Goal: Task Accomplishment & Management: Complete application form

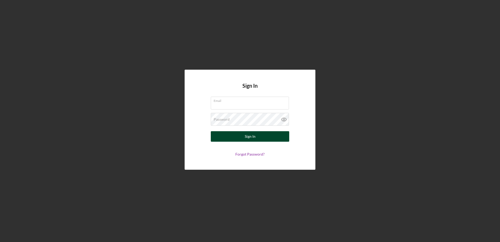
type input "[EMAIL_ADDRESS][DOMAIN_NAME]"
click at [257, 139] on button "Sign In" at bounding box center [250, 136] width 78 height 10
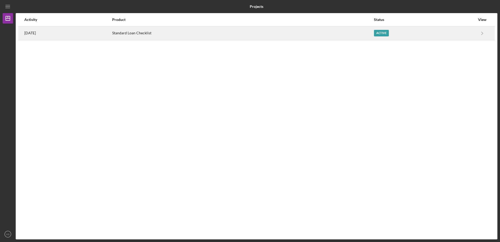
click at [112, 37] on div "[DATE]" at bounding box center [67, 33] width 87 height 13
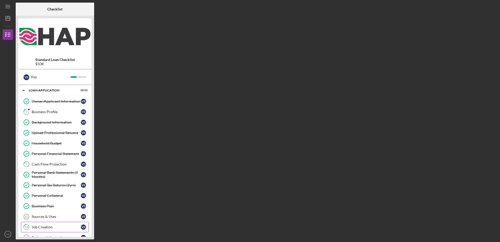
click at [45, 226] on div "Job Creation" at bounding box center [56, 227] width 49 height 4
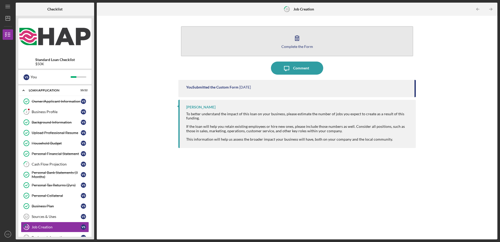
click at [298, 39] on icon "button" at bounding box center [296, 37] width 13 height 13
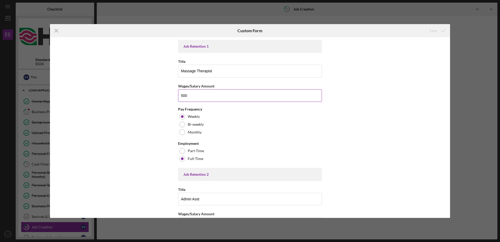
click at [189, 96] on input "500" at bounding box center [250, 95] width 144 height 13
type input "5"
type input "500"
click at [447, 179] on div "Job Retention 1 Title Massage Therapist Wages/Salary Amount 500 Pay Frequency W…" at bounding box center [250, 127] width 400 height 180
click at [393, 173] on div "Job Retention 1 Title Massage Therapist Wages/Salary Amount 500 Pay Frequency W…" at bounding box center [250, 127] width 400 height 180
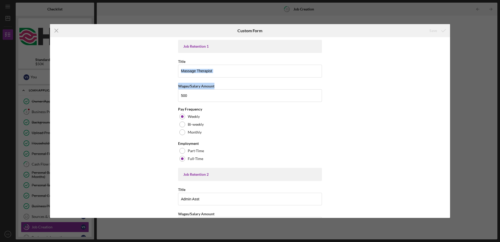
drag, startPoint x: 450, startPoint y: 77, endPoint x: 448, endPoint y: 85, distance: 8.9
click at [448, 85] on div "Icon/Menu Close Custom Form Save Job Retention 1 Title Massage Therapist Wages/…" at bounding box center [250, 121] width 500 height 242
drag, startPoint x: 448, startPoint y: 85, endPoint x: 413, endPoint y: 89, distance: 35.5
click at [413, 89] on div "Job Retention 1 Title Massage Therapist Wages/Salary Amount 500 Pay Frequency W…" at bounding box center [250, 127] width 400 height 180
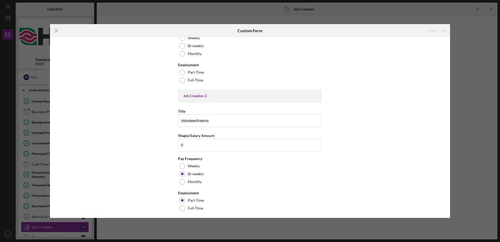
scroll to position [336, 0]
click at [193, 143] on input "0" at bounding box center [250, 142] width 144 height 13
click at [193, 143] on input "18" at bounding box center [250, 142] width 144 height 13
type input "1"
click at [193, 143] on input "15" at bounding box center [250, 142] width 144 height 13
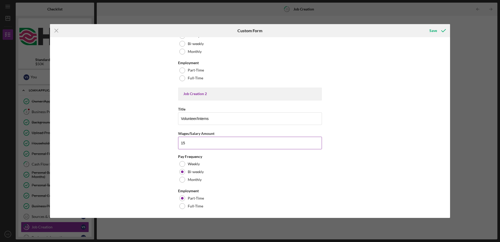
click at [189, 142] on input "15" at bounding box center [250, 142] width 144 height 13
type input "15"
click at [431, 29] on div "Save" at bounding box center [433, 30] width 8 height 10
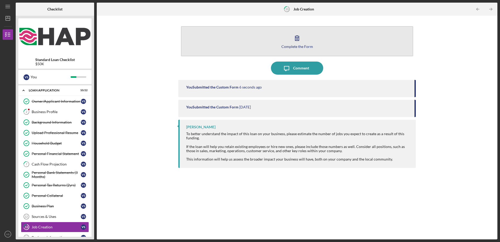
click at [287, 44] on button "Complete the Form Form" at bounding box center [297, 41] width 232 height 30
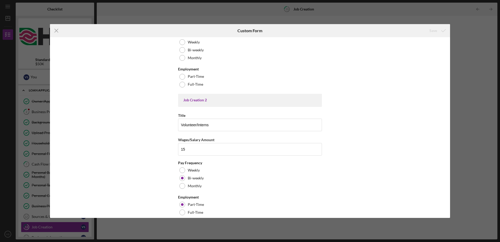
scroll to position [336, 0]
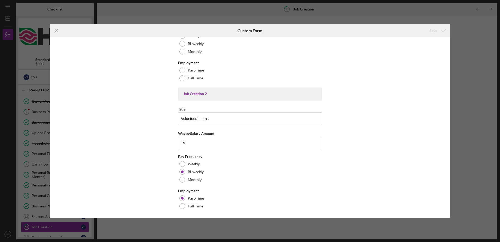
click at [129, 5] on div "Icon/Menu Close Custom Form Save Job Retention 1 Title Massage Therapist Wages/…" at bounding box center [250, 121] width 500 height 242
click at [54, 34] on icon "Icon/Menu Close" at bounding box center [56, 30] width 13 height 13
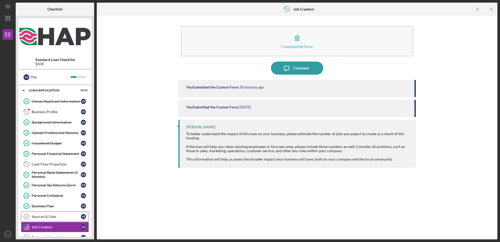
click at [63, 215] on div "Sources & Uses" at bounding box center [56, 216] width 49 height 4
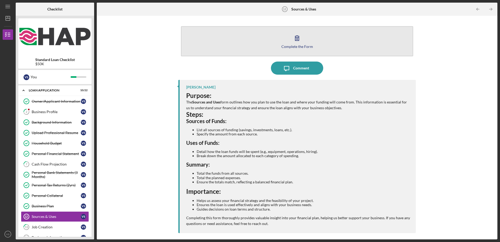
click at [297, 43] on icon "button" at bounding box center [296, 37] width 13 height 13
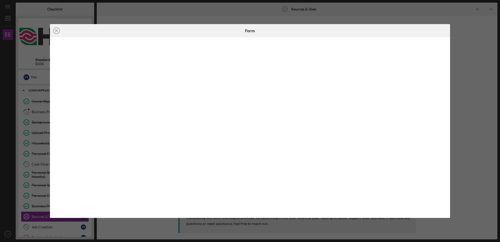
click at [305, 35] on div "Form" at bounding box center [249, 30] width 133 height 13
click at [60, 33] on icon "Icon/Close" at bounding box center [56, 30] width 13 height 13
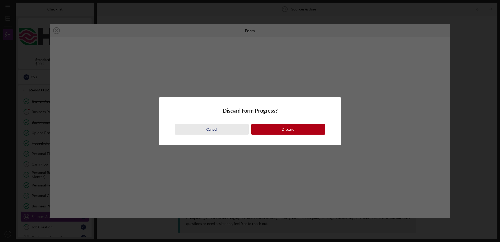
click at [203, 125] on button "Cancel" at bounding box center [212, 129] width 74 height 10
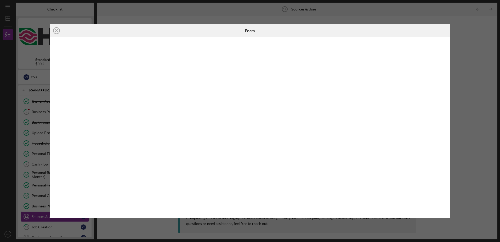
click at [106, 14] on div "Icon/Close Form" at bounding box center [250, 121] width 500 height 242
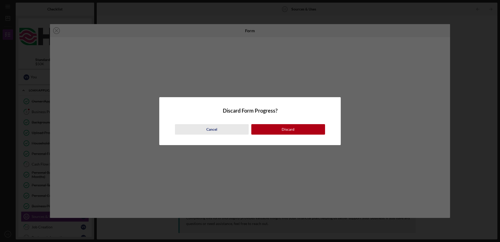
click at [191, 132] on button "Cancel" at bounding box center [212, 129] width 74 height 10
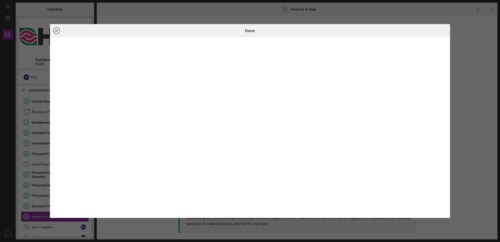
click at [53, 29] on icon "Icon/Close" at bounding box center [56, 30] width 13 height 13
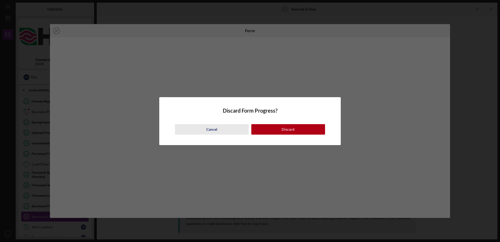
click at [206, 128] on button "Cancel" at bounding box center [212, 129] width 74 height 10
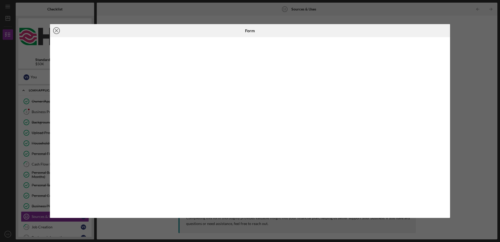
click at [57, 30] on icon "Icon/Close" at bounding box center [56, 30] width 13 height 13
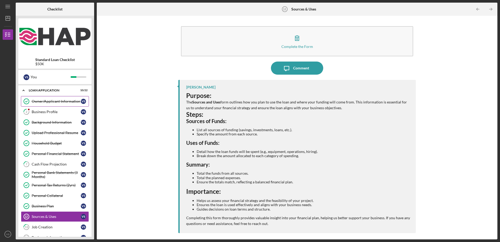
click at [51, 100] on div "Owner/Applicant Information" at bounding box center [56, 101] width 49 height 4
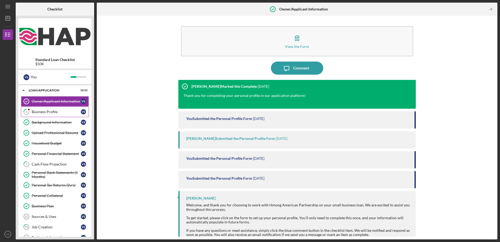
click at [46, 113] on div "Business Profile" at bounding box center [56, 112] width 49 height 4
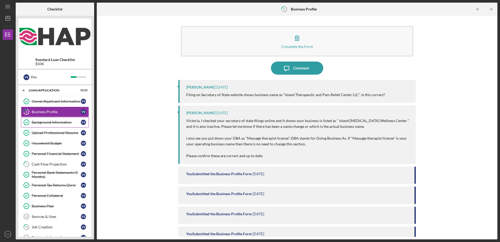
click at [42, 120] on link "Background Information Background Information V S" at bounding box center [55, 122] width 68 height 10
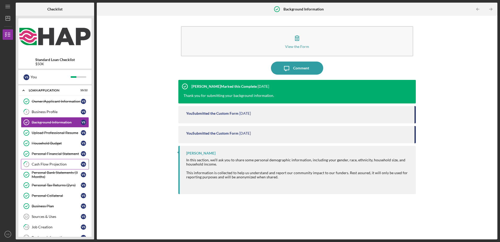
click at [45, 166] on div "Cash Flow Projection" at bounding box center [56, 164] width 49 height 4
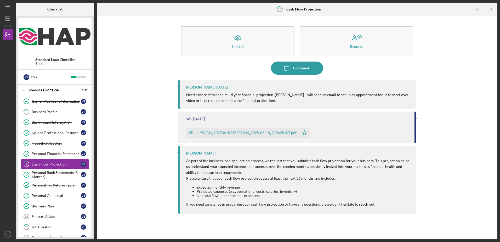
click at [233, 131] on div "HPSCAN_20250618230535204_2025-06-18_230625107.pdf" at bounding box center [247, 132] width 100 height 4
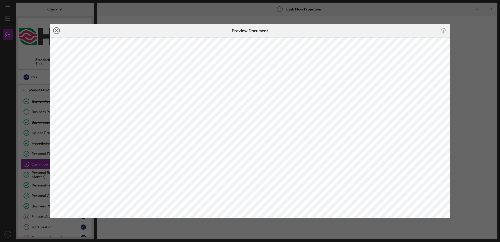
click at [59, 30] on circle at bounding box center [56, 30] width 6 height 6
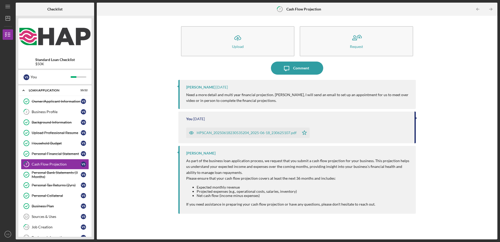
click at [190, 132] on icon "button" at bounding box center [191, 132] width 10 height 10
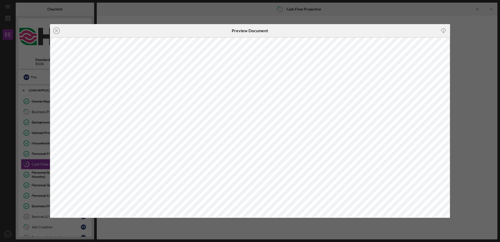
click at [363, 10] on div "Icon/Close Preview Document Icon/Download" at bounding box center [250, 121] width 500 height 242
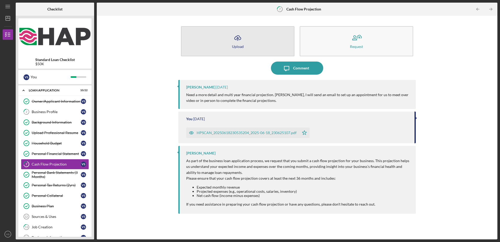
click at [237, 49] on button "Icon/Upload Upload" at bounding box center [237, 41] width 113 height 30
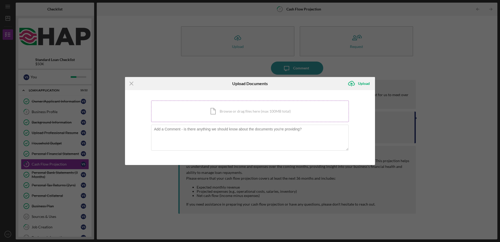
click at [230, 110] on div "Icon/Document Browse or drag files here (max 100MB total) Tap to choose files o…" at bounding box center [250, 110] width 198 height 21
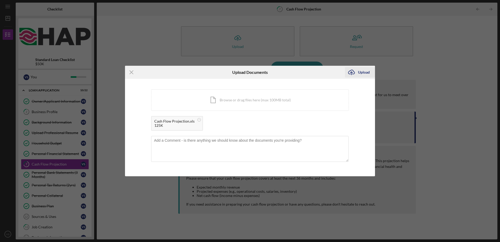
click at [366, 74] on div "Upload" at bounding box center [364, 72] width 12 height 10
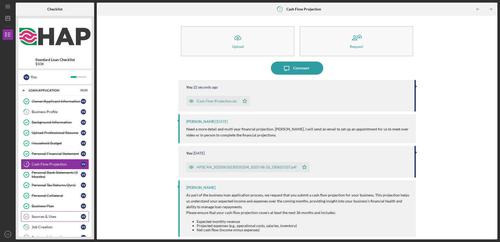
click at [44, 219] on link "Sources & Uses 12 Sources & Uses V S" at bounding box center [55, 216] width 68 height 10
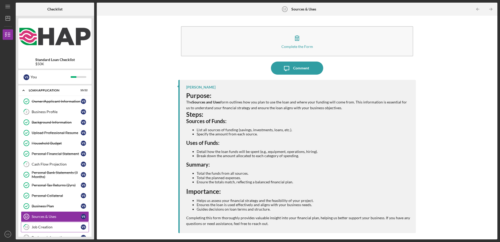
click at [43, 226] on div "Job Creation" at bounding box center [56, 227] width 49 height 4
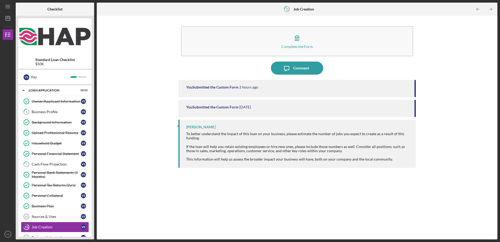
click at [93, 228] on div "Standard Loan Checklist $50K V S You Icon/Expander Loan Application 10 / 22 Own…" at bounding box center [55, 127] width 78 height 223
click at [41, 233] on link "Business Information 14 Business Information V S" at bounding box center [55, 237] width 68 height 10
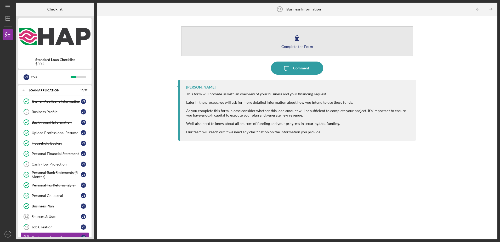
click at [297, 42] on icon "button" at bounding box center [296, 37] width 13 height 13
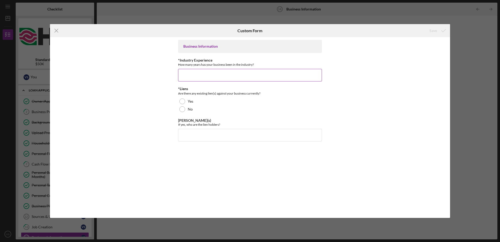
click at [215, 70] on input "*Industry Experience" at bounding box center [250, 75] width 144 height 13
type input "25"
click at [188, 110] on label "No" at bounding box center [190, 109] width 5 height 4
click at [437, 32] on icon "submit" at bounding box center [443, 30] width 13 height 13
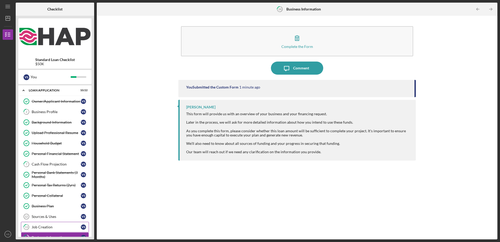
click at [40, 228] on div "Job Creation" at bounding box center [56, 227] width 49 height 4
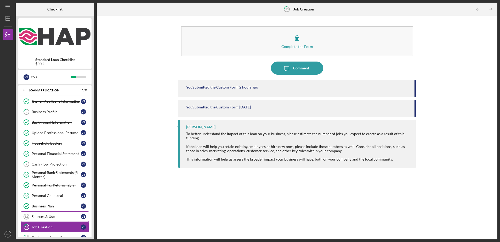
click at [45, 214] on div "Sources & Uses" at bounding box center [56, 216] width 49 height 4
